Goal: Task Accomplishment & Management: Manage account settings

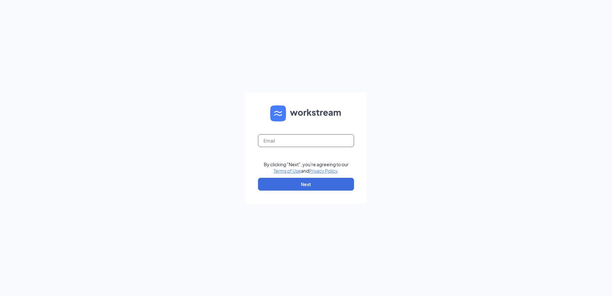
click at [318, 142] on input "text" at bounding box center [306, 140] width 96 height 13
type input "KStoberski@palamerican.com"
click at [306, 183] on button "Next" at bounding box center [306, 184] width 96 height 13
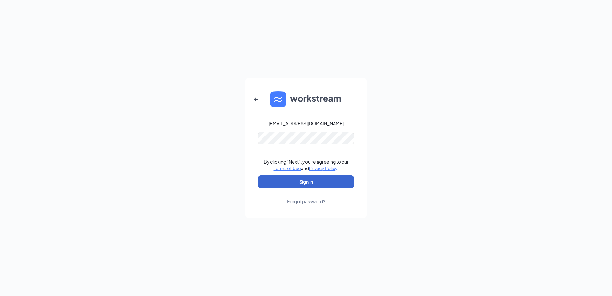
click at [318, 177] on button "Sign In" at bounding box center [306, 181] width 96 height 13
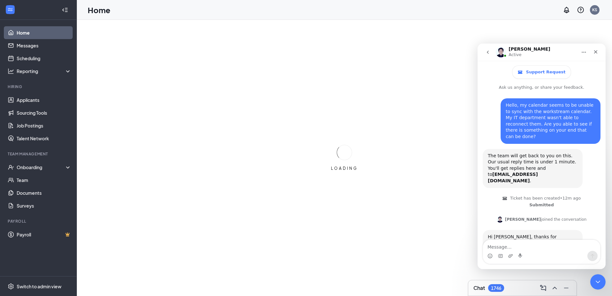
scroll to position [172, 0]
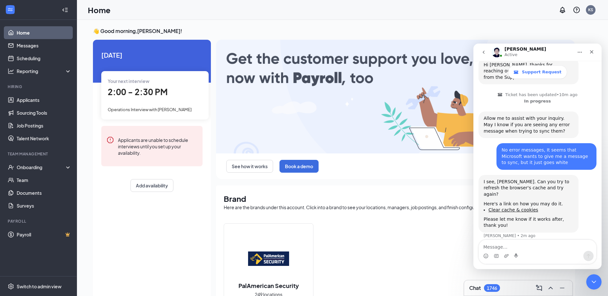
click at [44, 29] on link "Home" at bounding box center [44, 32] width 55 height 13
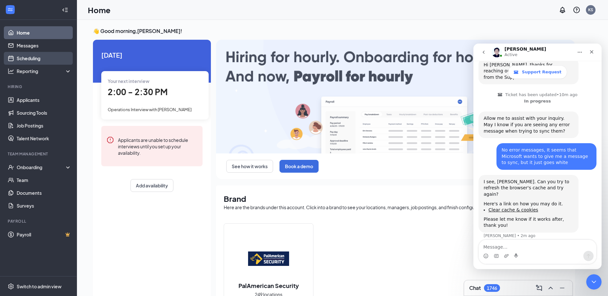
click at [37, 57] on link "Scheduling" at bounding box center [44, 58] width 55 height 13
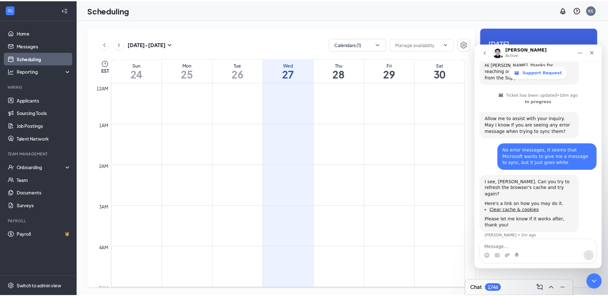
scroll to position [315, 0]
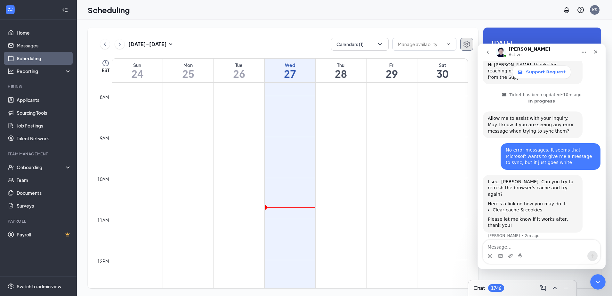
click at [465, 43] on icon "Settings" at bounding box center [467, 44] width 8 height 8
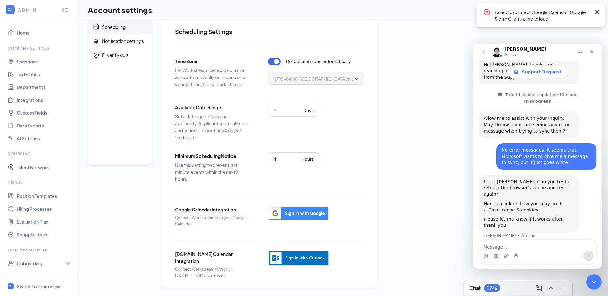
scroll to position [11, 0]
click at [300, 256] on img "button" at bounding box center [298, 258] width 61 height 16
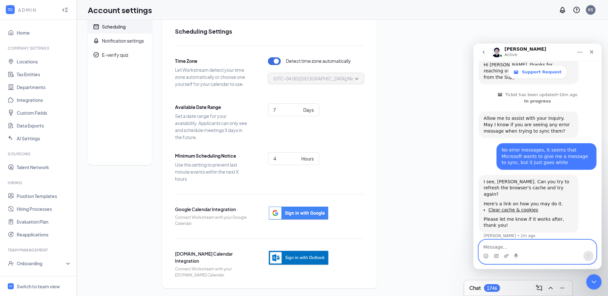
click at [524, 247] on textarea "Message…" at bounding box center [537, 245] width 117 height 11
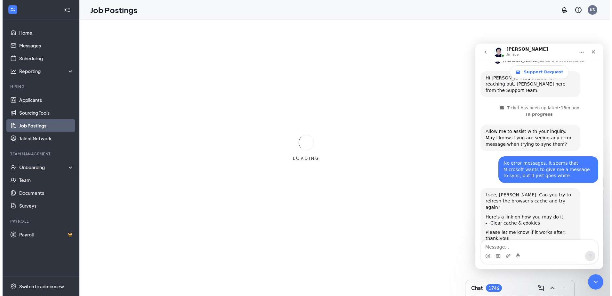
scroll to position [172, 0]
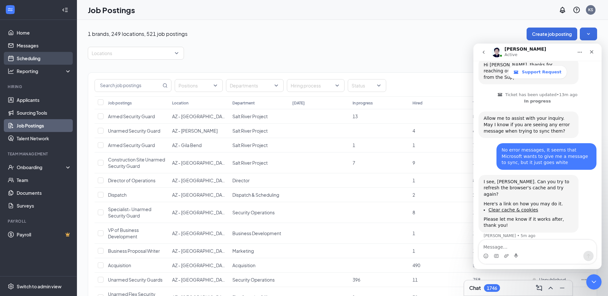
click at [39, 55] on link "Scheduling" at bounding box center [44, 58] width 55 height 13
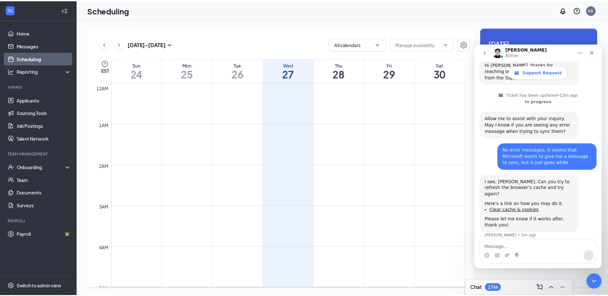
scroll to position [315, 0]
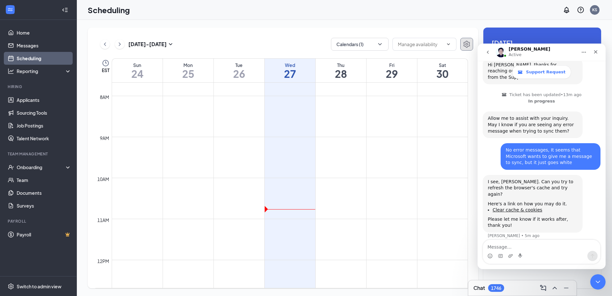
click at [470, 41] on icon "Settings" at bounding box center [467, 44] width 8 height 8
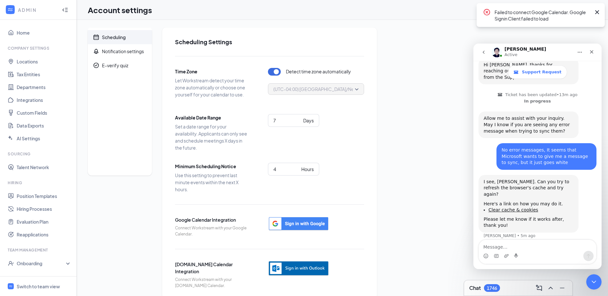
click at [300, 266] on img "button" at bounding box center [298, 269] width 61 height 16
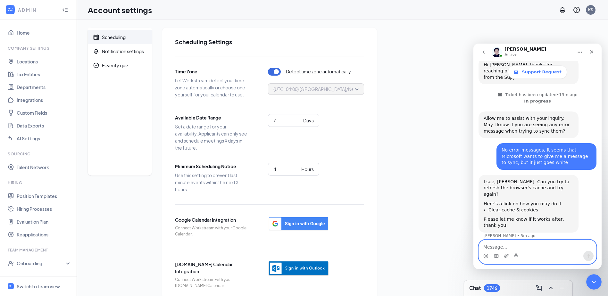
click at [507, 244] on textarea "Message…" at bounding box center [537, 245] width 117 height 11
type textarea "N"
